Goal: Information Seeking & Learning: Learn about a topic

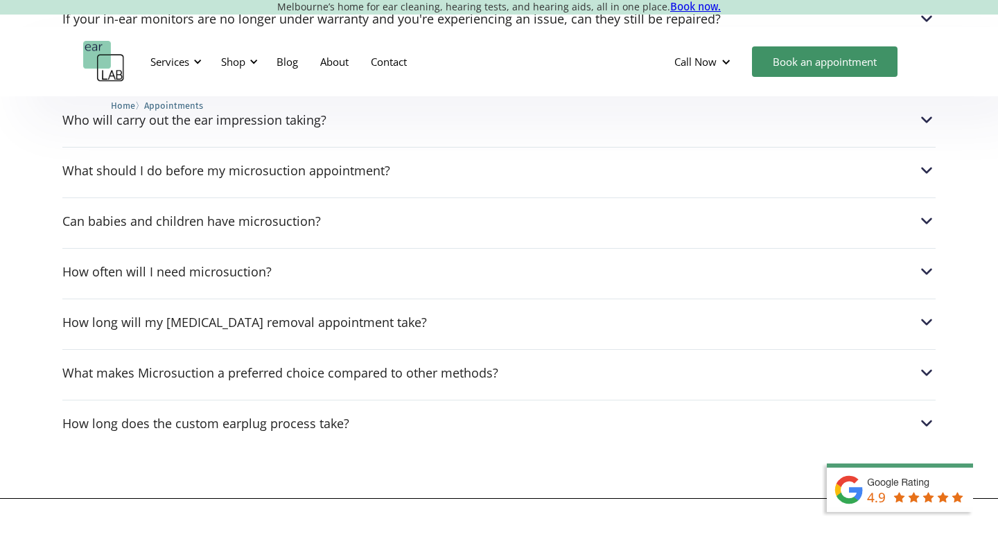
scroll to position [1221, 0]
click at [396, 215] on div "Can babies and children have microsuction?" at bounding box center [498, 220] width 873 height 18
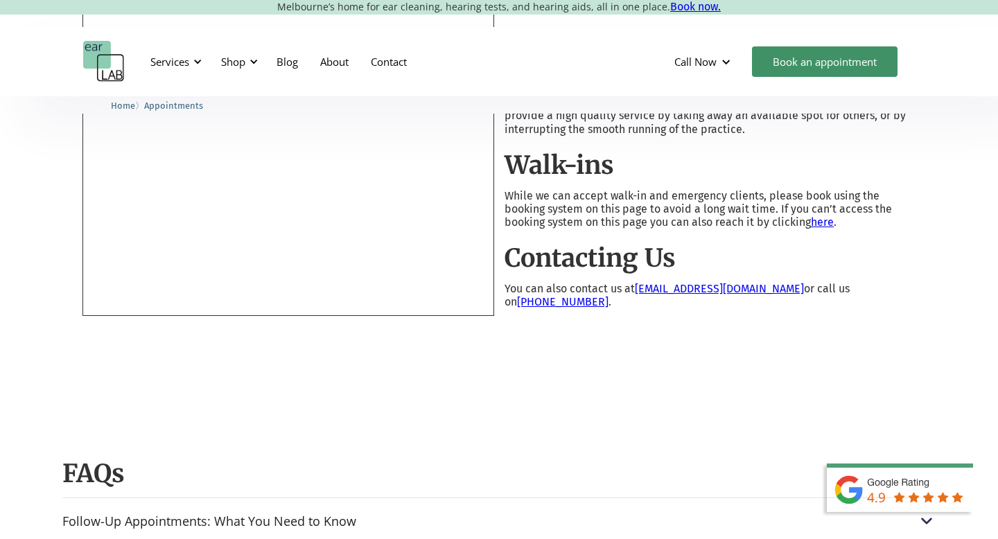
scroll to position [569, 0]
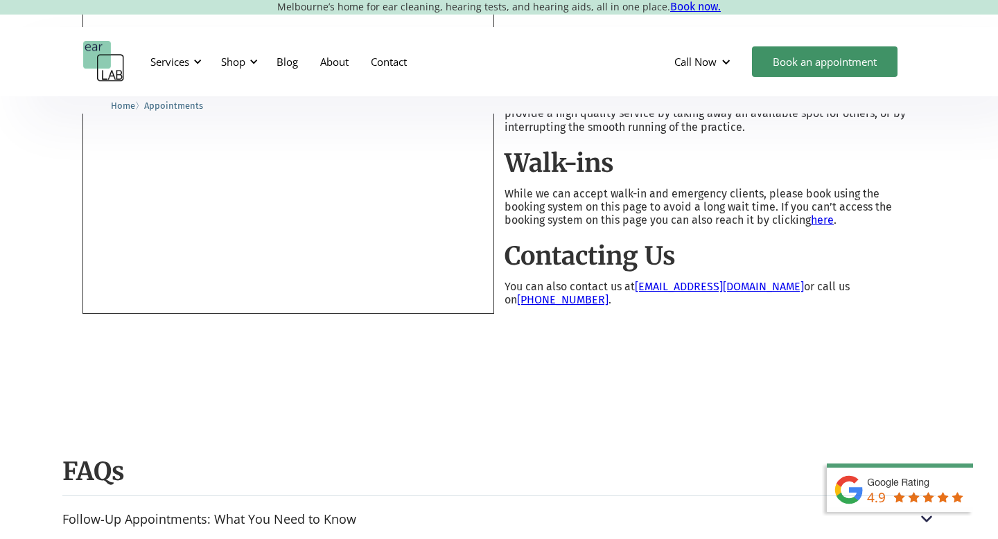
drag, startPoint x: 636, startPoint y: 290, endPoint x: 748, endPoint y: 288, distance: 111.6
click at [748, 290] on p "You can also contact us at bookings@earlab.com.au or call us on (03) 9317 7567 ." at bounding box center [709, 293] width 410 height 26
drag, startPoint x: 767, startPoint y: 289, endPoint x: 637, endPoint y: 290, distance: 130.3
click at [637, 290] on p "You can also contact us at bookings@earlab.com.au or call us on (03) 9317 7567 ." at bounding box center [709, 293] width 410 height 26
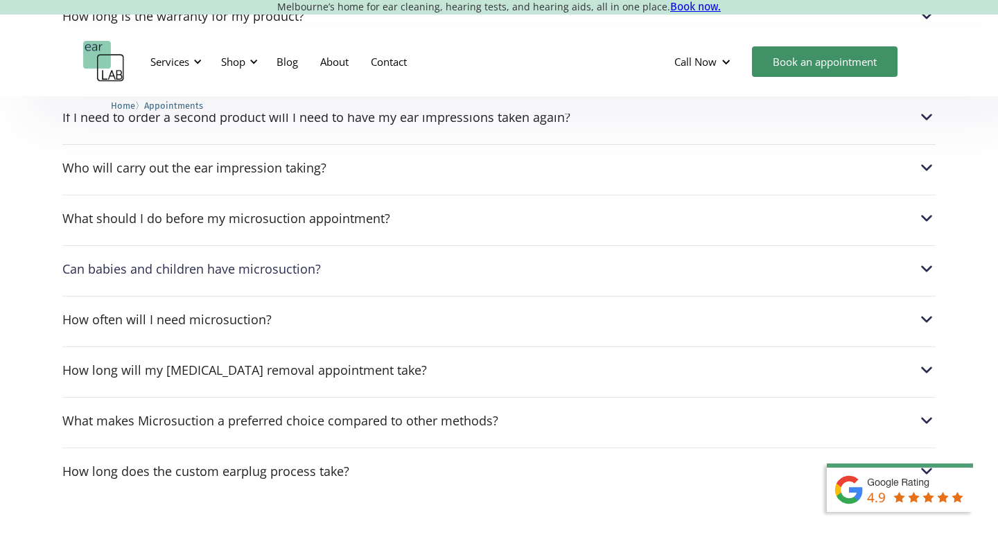
scroll to position [1326, 0]
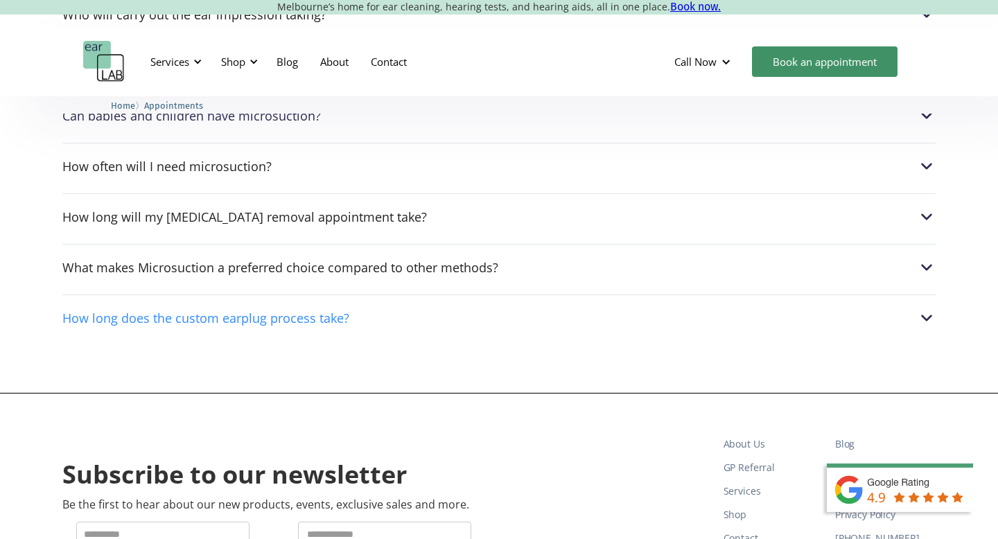
click at [633, 319] on div "How long does the custom earplug process take?" at bounding box center [498, 318] width 873 height 18
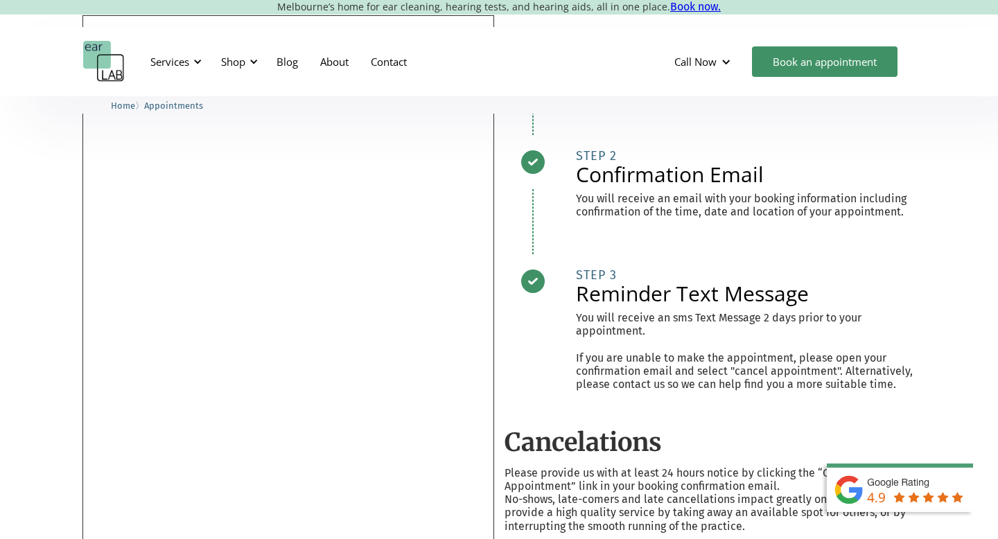
scroll to position [0, 0]
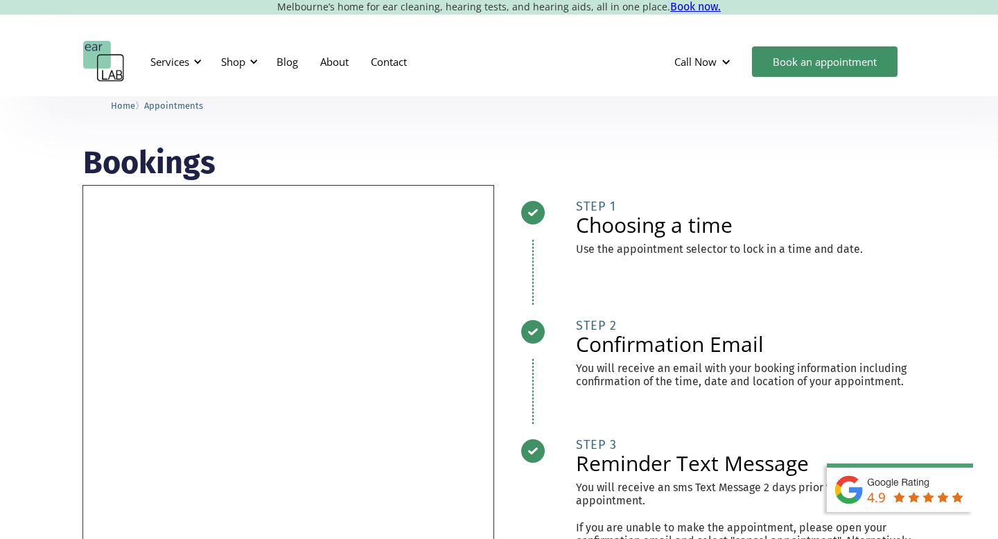
click at [768, 184] on div "Bookings Cancelations Please provide us with at least 24 hours notice by clicki…" at bounding box center [498, 521] width 831 height 746
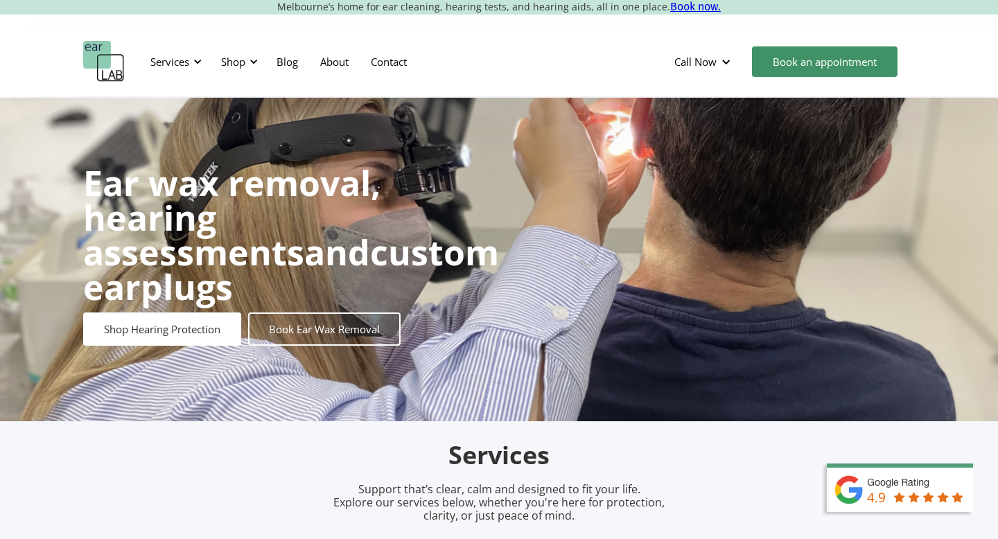
click at [191, 37] on div "Services Microsuction Unblocking your ears in the safest, fastest way possible.…" at bounding box center [499, 61] width 998 height 69
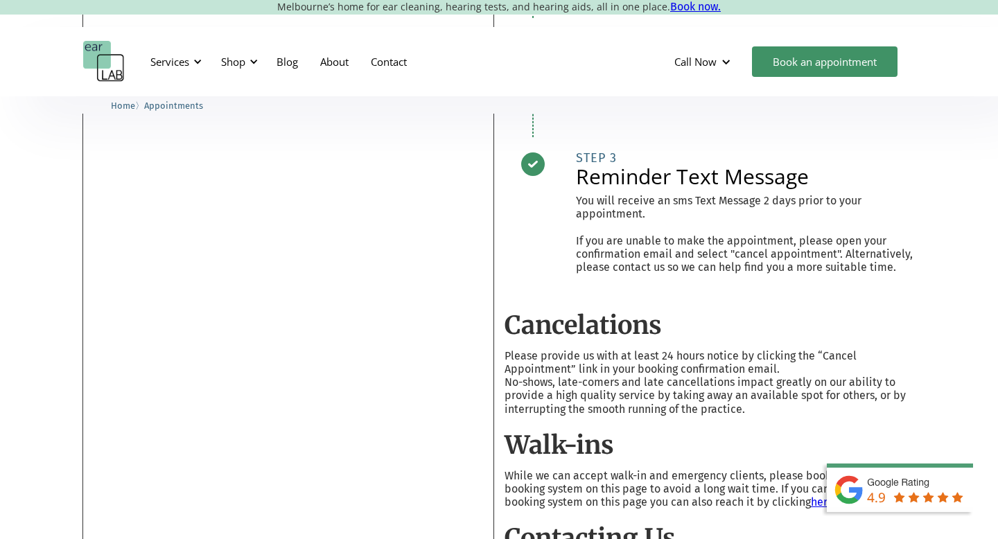
scroll to position [285, 0]
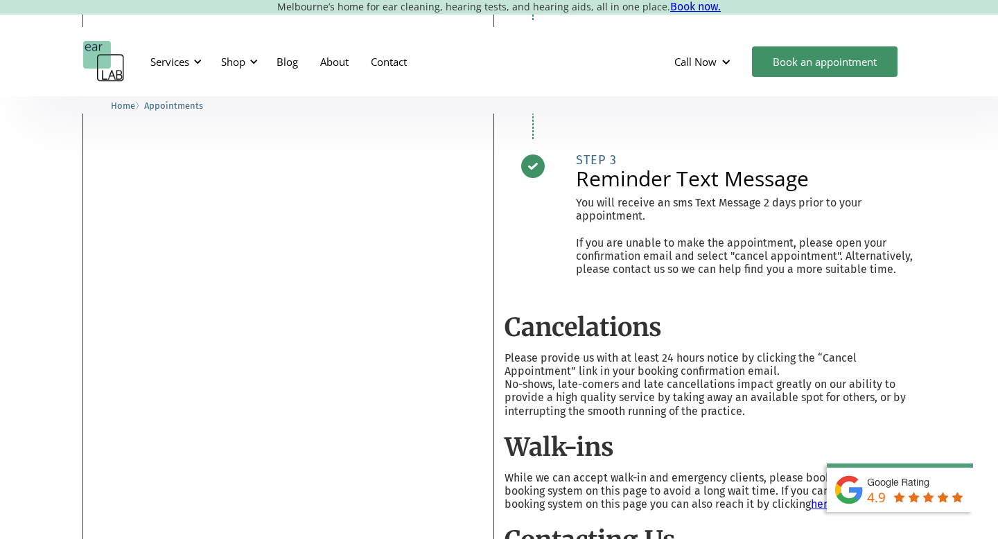
click at [471, 89] on div "Services Microsuction Unblocking your ears in the safest, fastest way possible.…" at bounding box center [499, 61] width 998 height 69
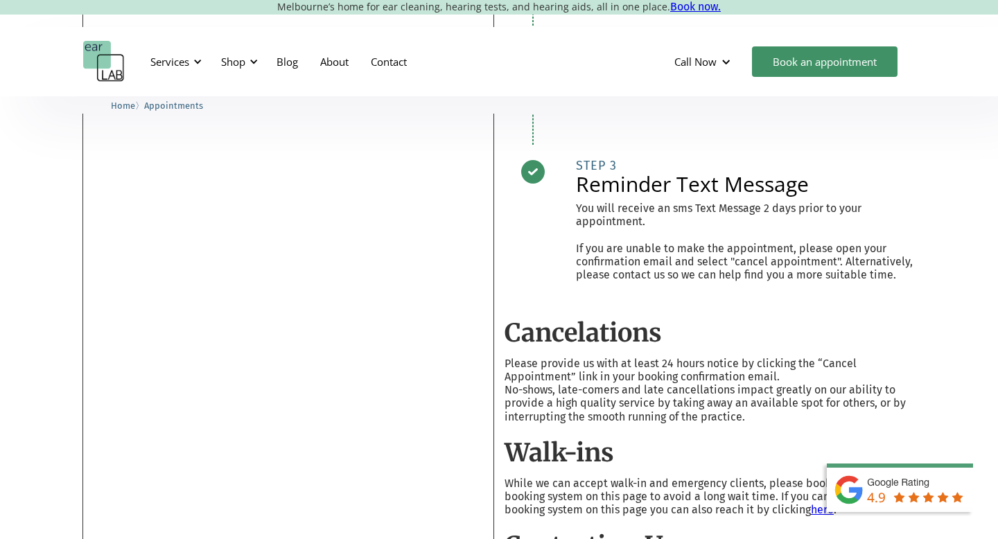
scroll to position [0, 0]
